Goal: Obtain resource: Download file/media

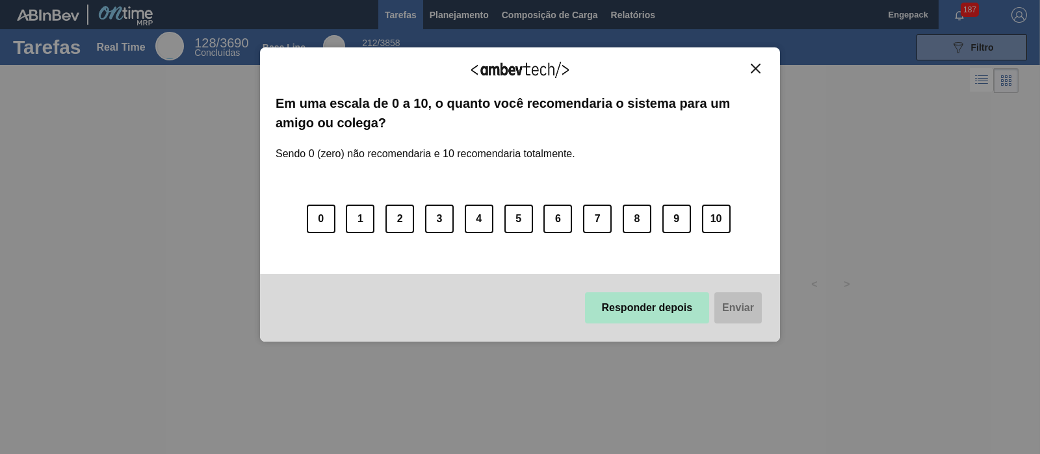
click at [643, 309] on button "Responder depois" at bounding box center [647, 307] width 125 height 31
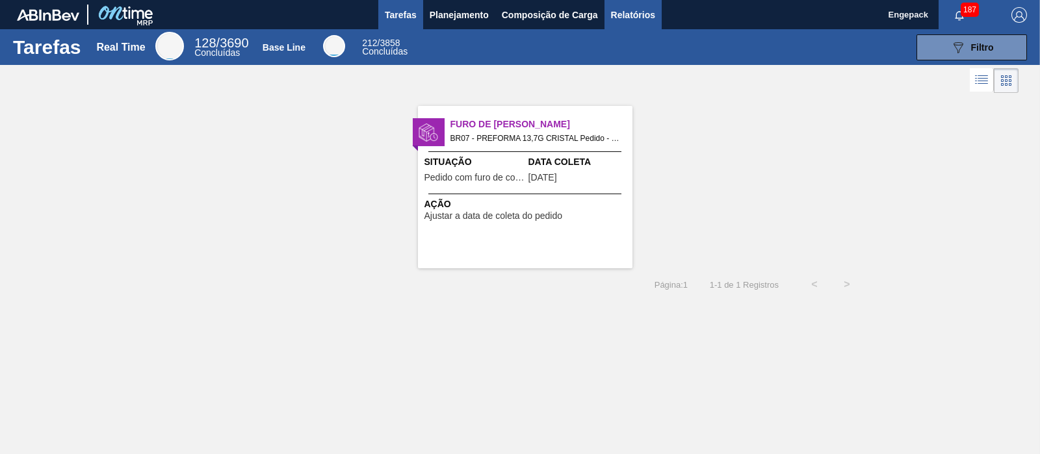
click at [640, 10] on span "Relatórios" at bounding box center [633, 15] width 44 height 16
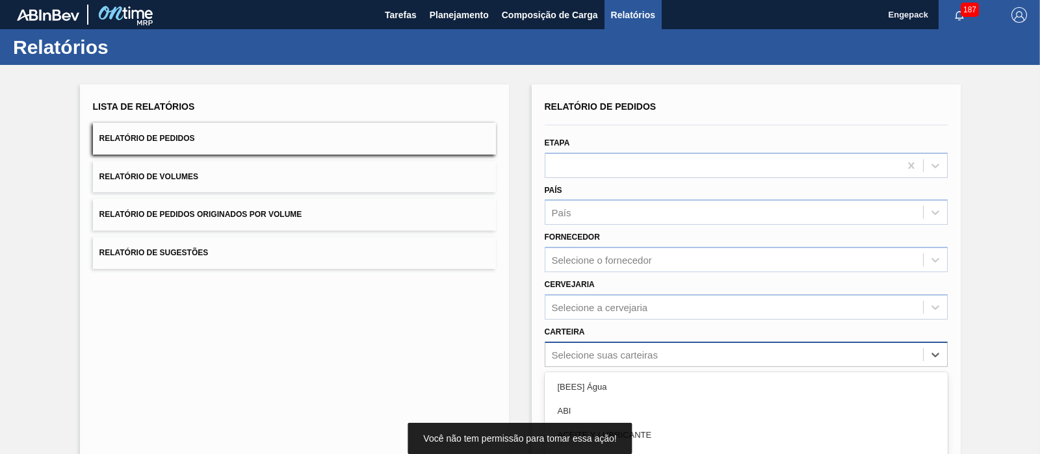
scroll to position [116, 0]
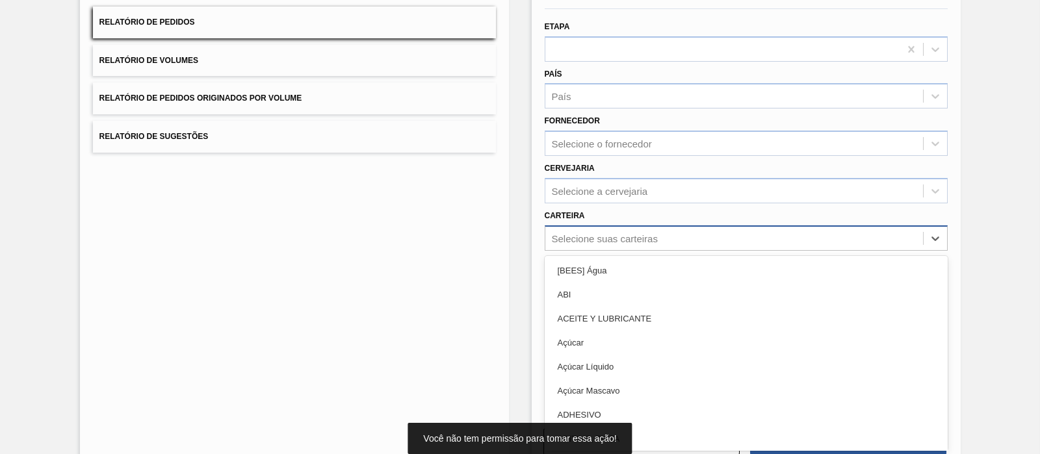
click at [616, 251] on div "option Açúcar focused, 4 of 101. 101 results available. Use Up and Down to choo…" at bounding box center [745, 237] width 403 height 25
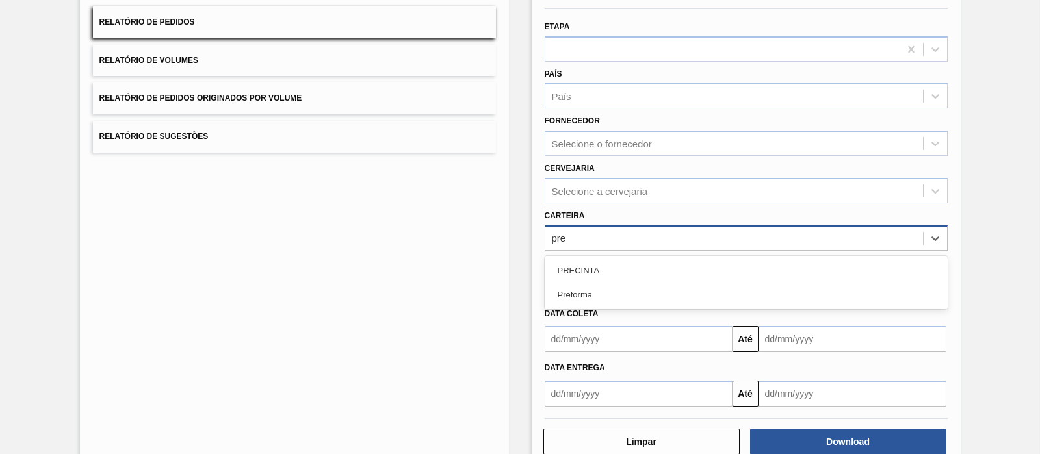
type input "pref"
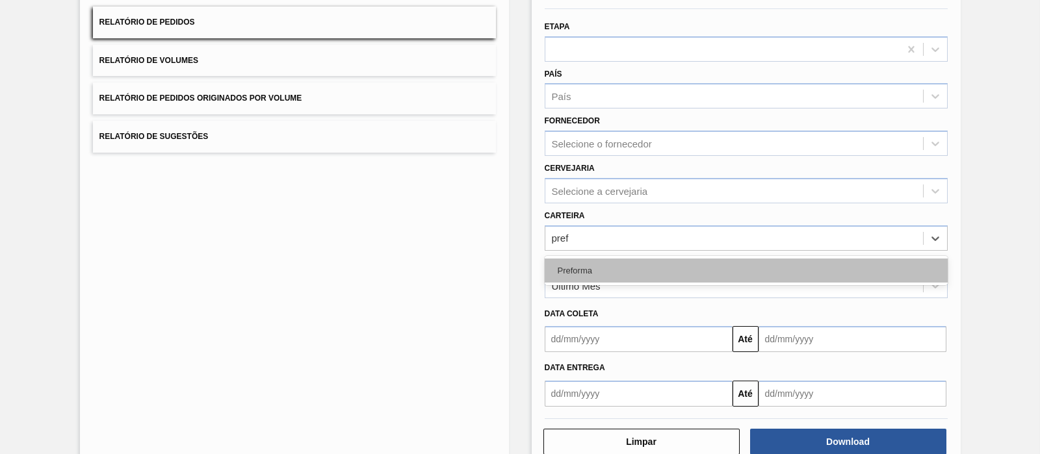
click at [634, 272] on div "Preforma" at bounding box center [745, 271] width 403 height 24
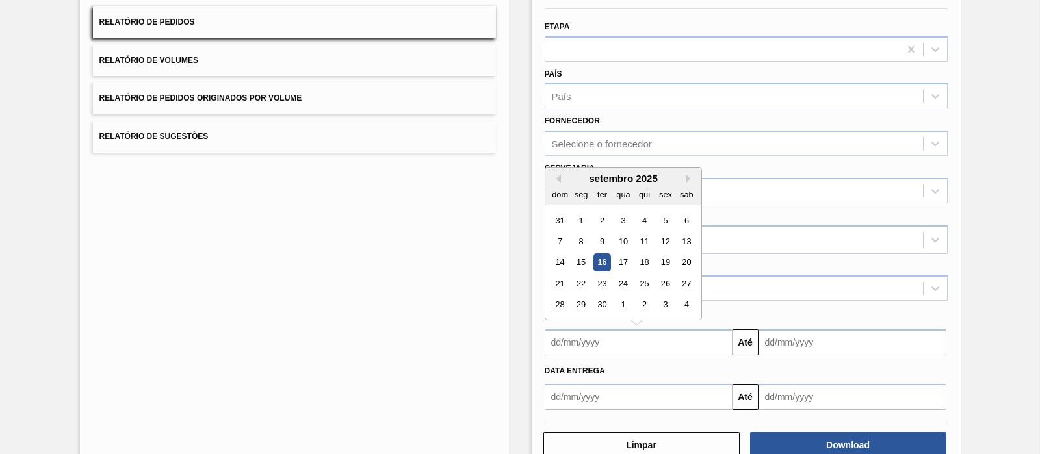
click at [574, 349] on input "text" at bounding box center [638, 342] width 188 height 26
click at [580, 216] on div "1" at bounding box center [581, 221] width 18 height 18
type input "[DATE]"
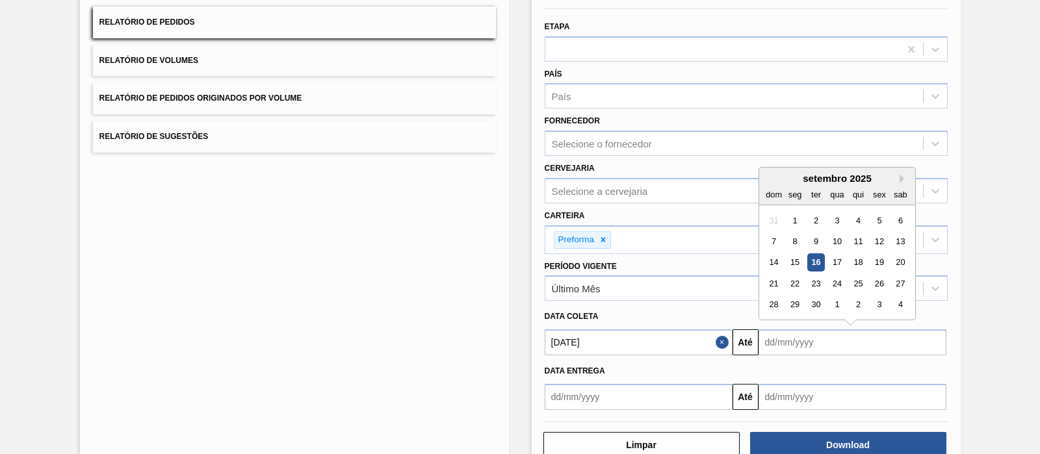
click at [772, 352] on input "text" at bounding box center [852, 342] width 188 height 26
click at [817, 303] on div "30" at bounding box center [815, 305] width 18 height 18
type input "[DATE]"
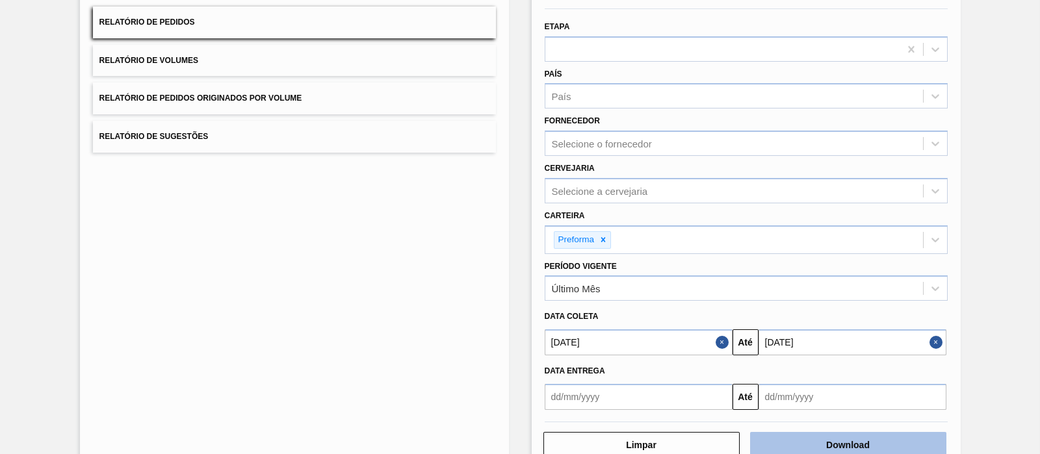
click at [789, 363] on button "Download" at bounding box center [848, 445] width 196 height 26
